Goal: Task Accomplishment & Management: Use online tool/utility

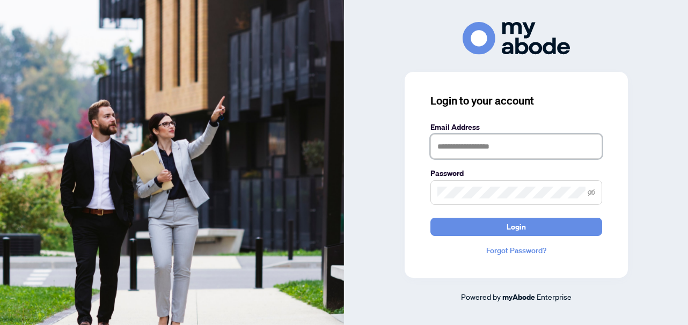
click at [479, 144] on input "text" at bounding box center [517, 146] width 172 height 25
type input "**********"
click at [431, 218] on button "Login" at bounding box center [517, 227] width 172 height 18
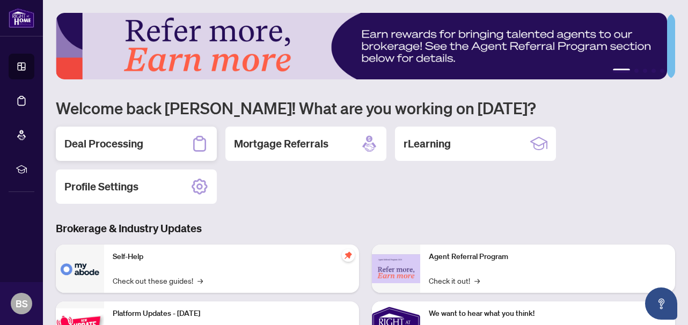
click at [84, 138] on h2 "Deal Processing" at bounding box center [103, 143] width 79 height 15
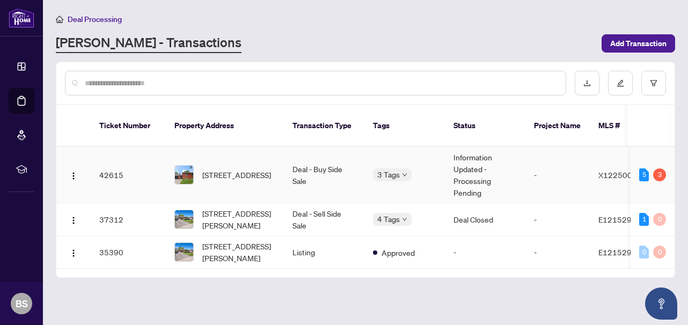
click at [283, 156] on td "[STREET_ADDRESS]" at bounding box center [225, 175] width 118 height 56
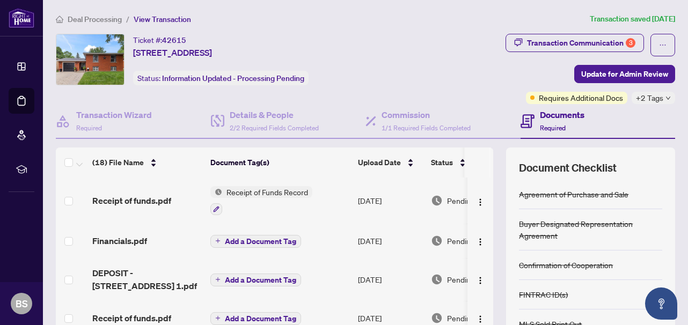
click at [490, 170] on th at bounding box center [491, 163] width 3 height 30
click at [545, 39] on div "Transaction Communication 3" at bounding box center [581, 42] width 108 height 17
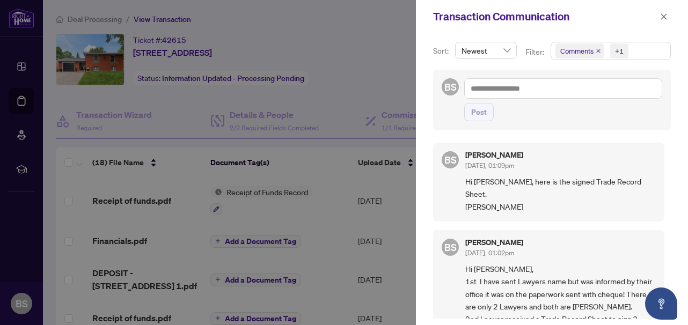
click at [418, 68] on div "Sort: Newest Filter: Comments +1 BS Post BS Bill Sutherland Aug/07/2025, 01:09p…" at bounding box center [552, 179] width 272 height 292
click at [667, 16] on icon "close" at bounding box center [664, 17] width 8 height 8
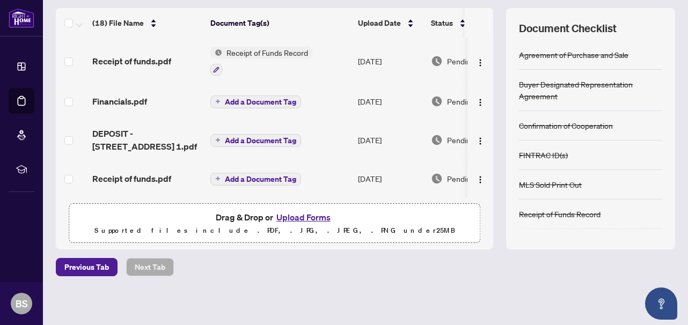
click at [490, 37] on th at bounding box center [491, 23] width 3 height 30
